Goal: Task Accomplishment & Management: Manage account settings

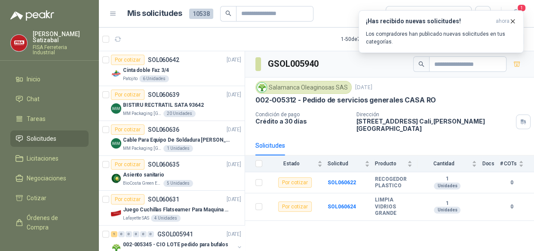
scroll to position [173, 0]
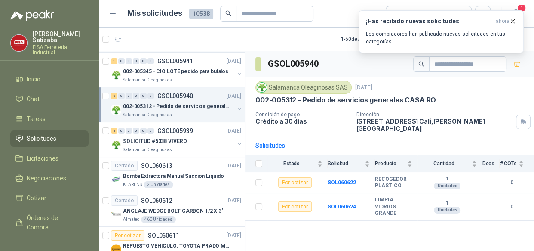
drag, startPoint x: 284, startPoint y: 43, endPoint x: 190, endPoint y: 53, distance: 94.6
click at [190, 53] on section "1 - 50 de 7074 Asignado a mi No Leídos Por cotizar SOL060642 [DATE] Cinta doble…" at bounding box center [316, 139] width 435 height 223
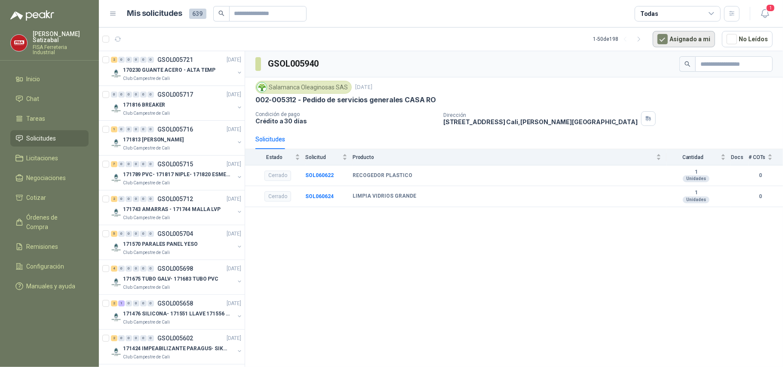
click at [533, 37] on button "Asignado a mi" at bounding box center [683, 39] width 62 height 16
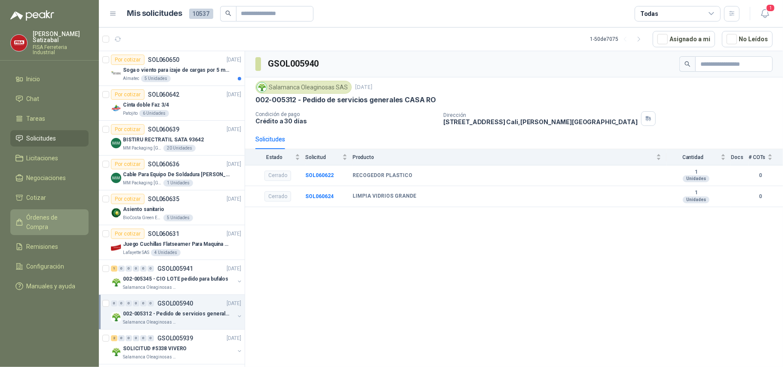
click at [57, 213] on span "Órdenes de Compra" at bounding box center [54, 222] width 54 height 19
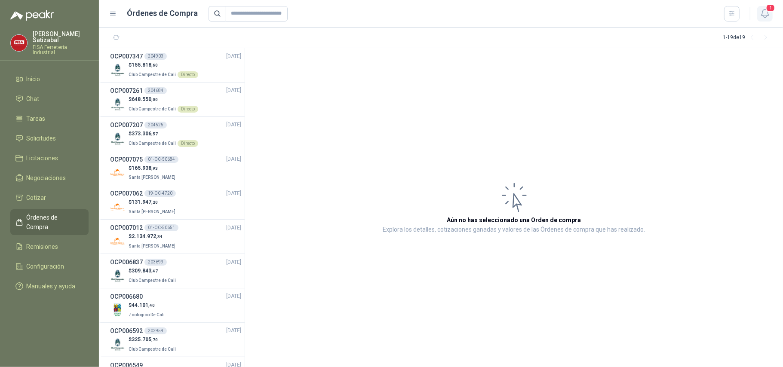
click at [533, 14] on icon "button" at bounding box center [764, 13] width 11 height 11
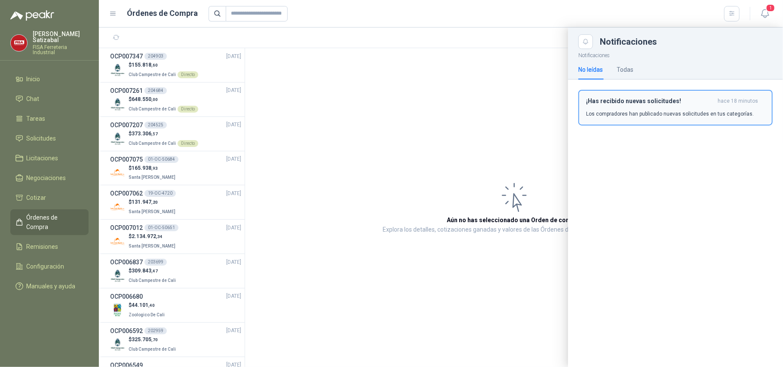
click at [533, 104] on h3 "¡Has recibido nuevas solicitudes!" at bounding box center [650, 101] width 128 height 7
click at [533, 104] on div "¡Has recibido nuevas solicitudes! hace 18 minutos Los compradores han publicado…" at bounding box center [675, 111] width 215 height 63
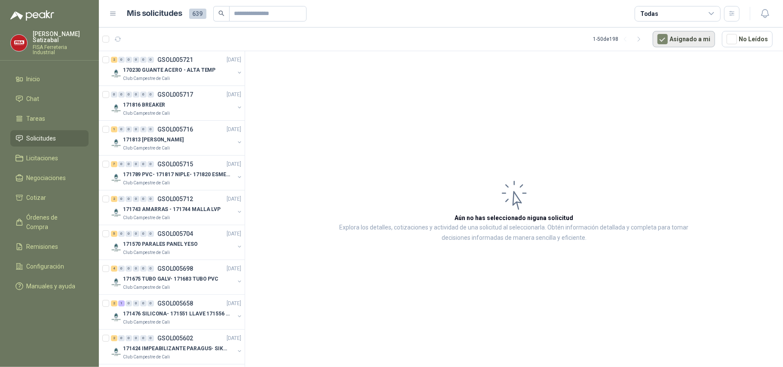
click at [533, 40] on button "Asignado a mi" at bounding box center [683, 39] width 62 height 16
